Goal: Information Seeking & Learning: Learn about a topic

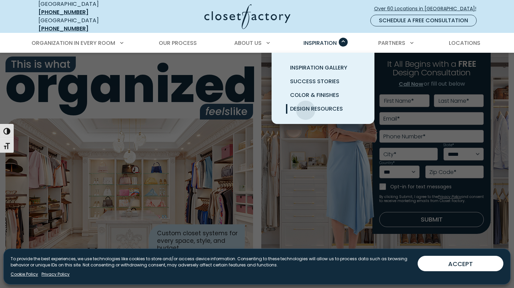
click at [306, 105] on span "Design Resources" at bounding box center [316, 109] width 53 height 8
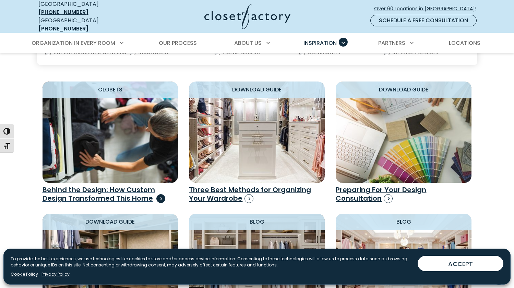
scroll to position [425, 0]
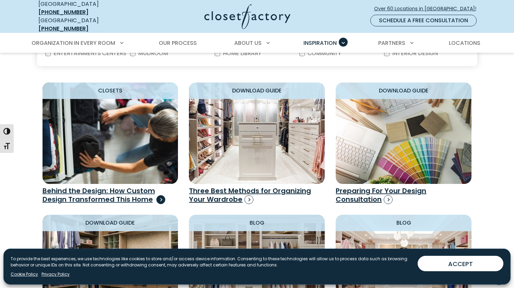
click at [107, 191] on h3 "Behind the Design: How Custom Design Transformed This Home" at bounding box center [111, 195] width 136 height 17
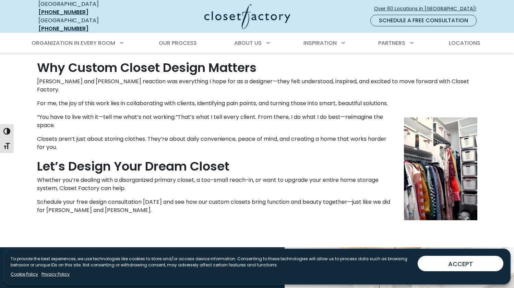
scroll to position [561, 0]
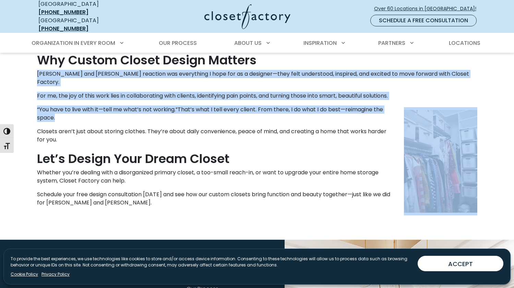
drag, startPoint x: 36, startPoint y: 68, endPoint x: 56, endPoint y: 108, distance: 45.4
click at [56, 108] on p "“You have to live with it—tell me what’s not working.”That’s what I tell every …" at bounding box center [257, 114] width 440 height 16
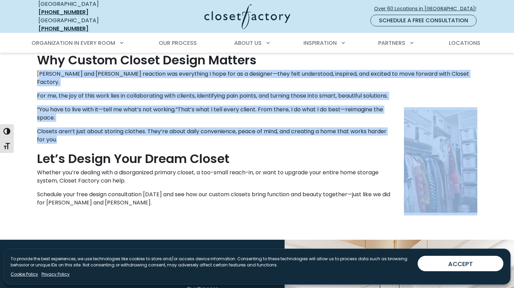
drag, startPoint x: 57, startPoint y: 129, endPoint x: 40, endPoint y: 68, distance: 63.3
click at [40, 70] on p "Anne and Erwin’s reaction was everything I hope for as a designer—they felt und…" at bounding box center [257, 78] width 440 height 16
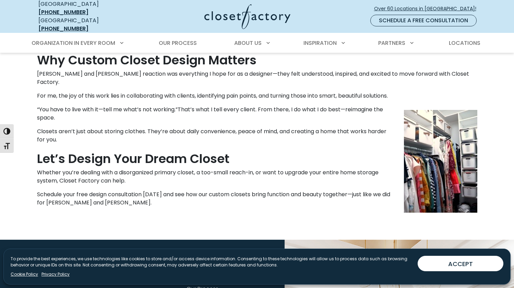
click at [39, 70] on p "Anne and Erwin’s reaction was everything I hope for as a designer—they felt und…" at bounding box center [257, 78] width 440 height 16
click at [38, 70] on p "Anne and Erwin’s reaction was everything I hope for as a designer—they felt und…" at bounding box center [257, 78] width 440 height 16
click at [37, 70] on p "Anne and Erwin’s reaction was everything I hope for as a designer—they felt und…" at bounding box center [257, 78] width 440 height 16
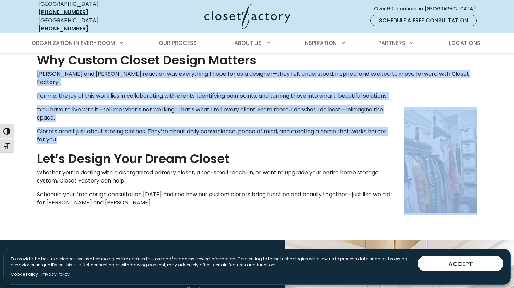
click at [59, 129] on p "Closets aren’t just about storing clothes. They’re about daily convenience, pea…" at bounding box center [257, 136] width 440 height 16
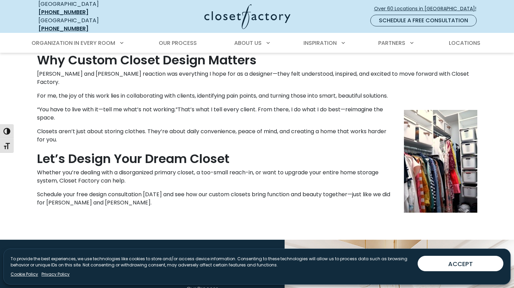
click at [60, 128] on p "Closets aren’t just about storing clothes. They’re about daily convenience, pea…" at bounding box center [257, 136] width 440 height 16
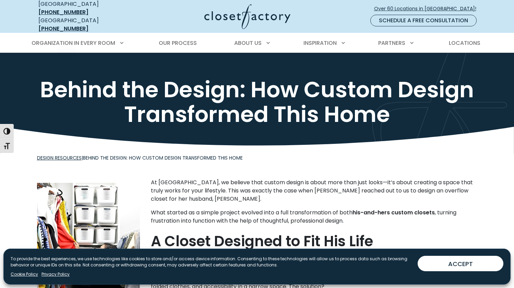
scroll to position [0, 0]
click at [177, 39] on span "Our Process" at bounding box center [178, 43] width 38 height 8
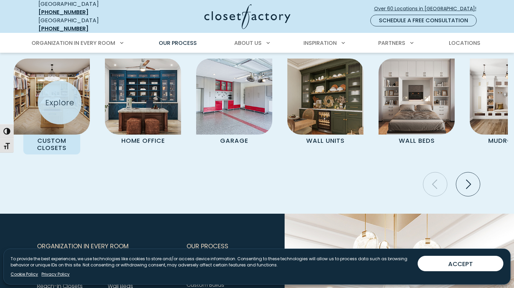
scroll to position [1438, 0]
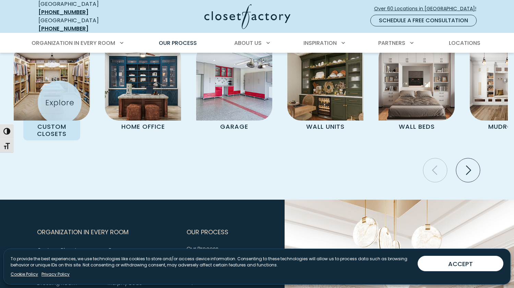
click at [57, 102] on img "Pages Gallery" at bounding box center [52, 83] width 76 height 76
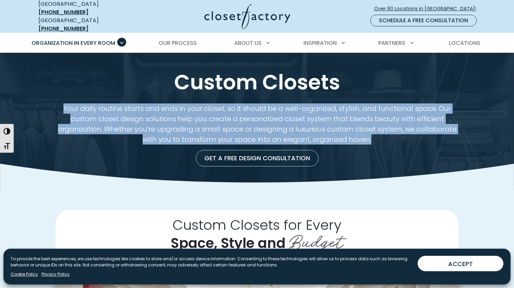
drag, startPoint x: 63, startPoint y: 103, endPoint x: 373, endPoint y: 132, distance: 311.0
copy p "Your daily routine starts and ends in your closet, so it should be a well-organ…"
